Goal: Information Seeking & Learning: Check status

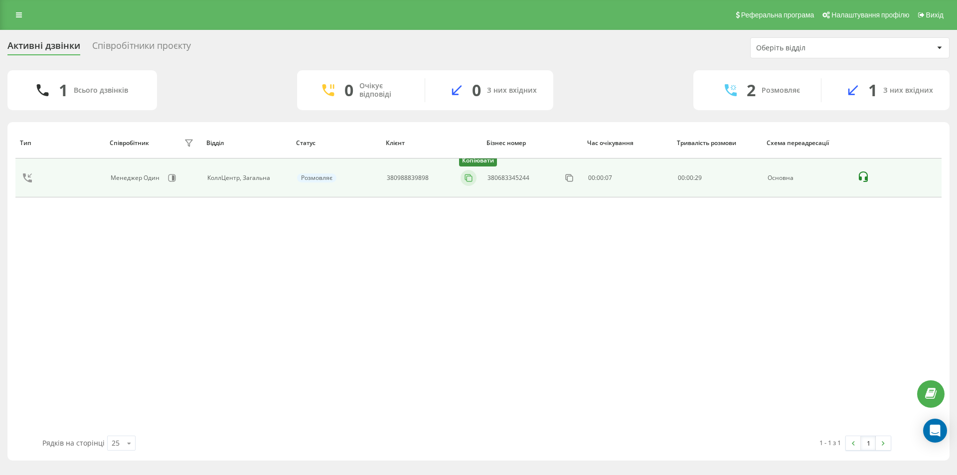
click at [469, 176] on icon at bounding box center [469, 178] width 10 height 10
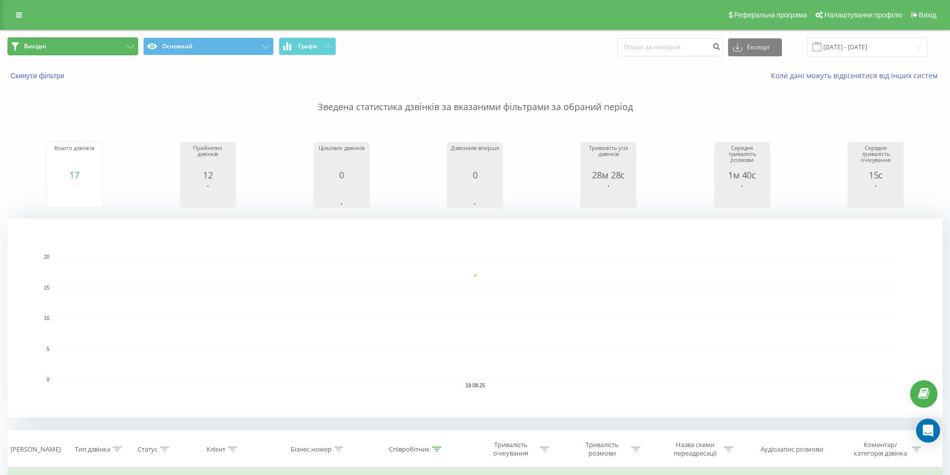
click at [92, 48] on button "Вихідні" at bounding box center [72, 46] width 131 height 18
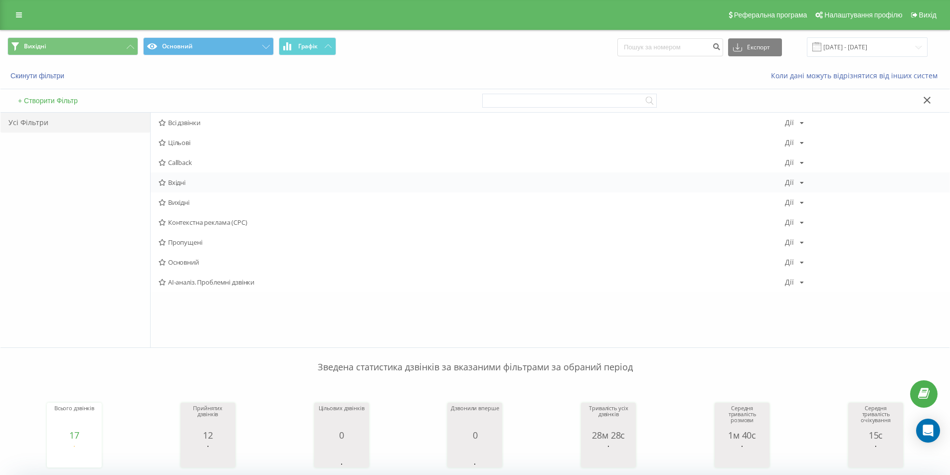
click at [179, 187] on div "Вхідні Дії Редагувати Копіювати Видалити За замовчуванням Поділитися" at bounding box center [550, 182] width 799 height 20
click at [183, 182] on span "Вхідні" at bounding box center [472, 182] width 626 height 7
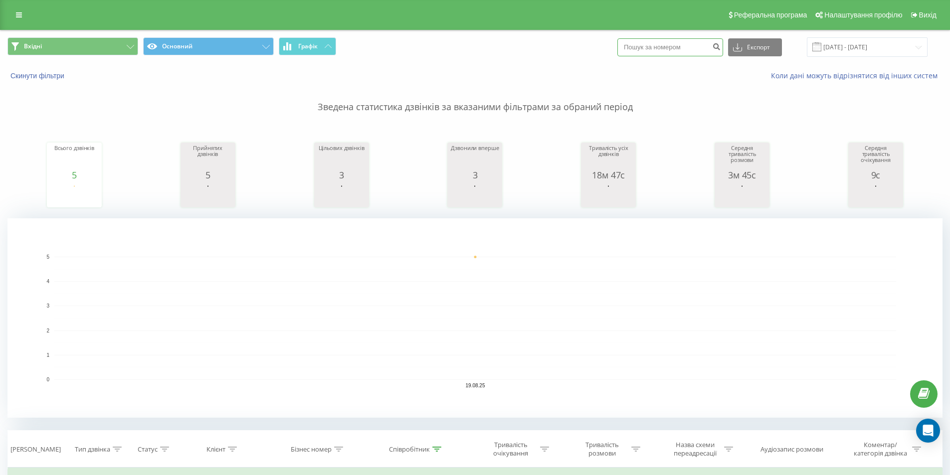
click at [684, 41] on input at bounding box center [670, 47] width 106 height 18
type input "0971731431"
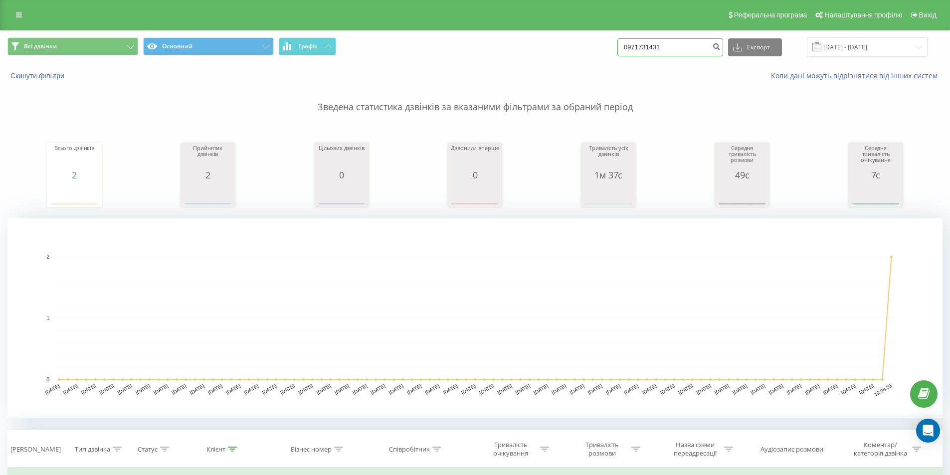
click at [672, 46] on input "0971731431" at bounding box center [670, 47] width 106 height 18
click at [649, 44] on input "0971731431" at bounding box center [670, 47] width 106 height 18
paste input "639543320"
type input "0639543320"
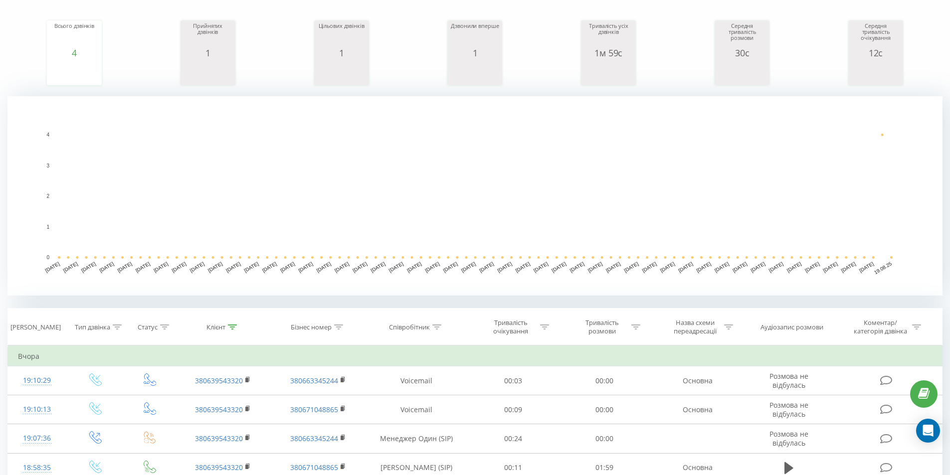
scroll to position [199, 0]
